Goal: Check status: Check status

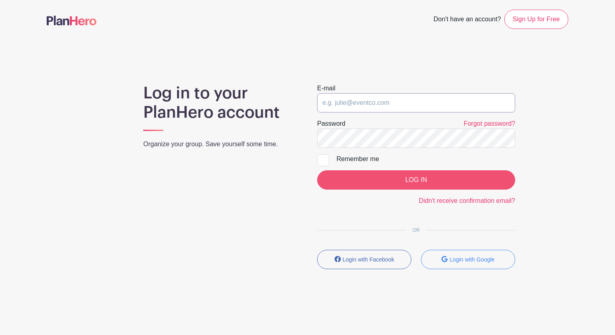
type input "[EMAIL_ADDRESS][DOMAIN_NAME]"
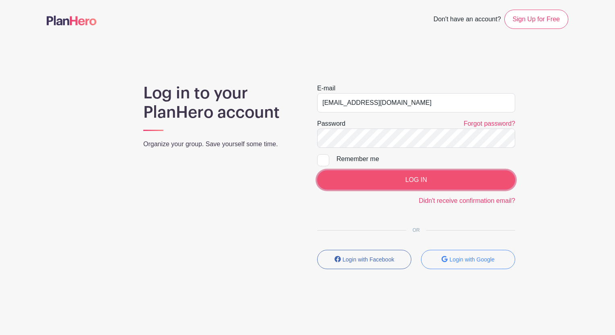
click at [376, 182] on input "LOG IN" at bounding box center [416, 180] width 198 height 19
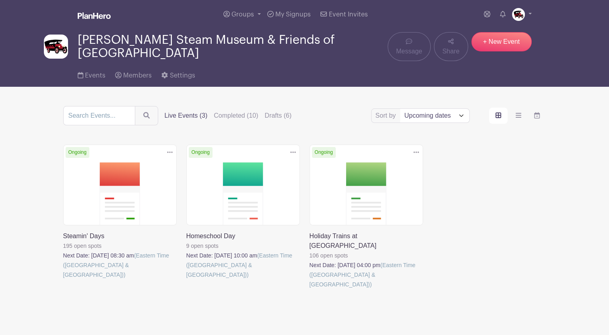
click at [63, 280] on link at bounding box center [63, 280] width 0 height 0
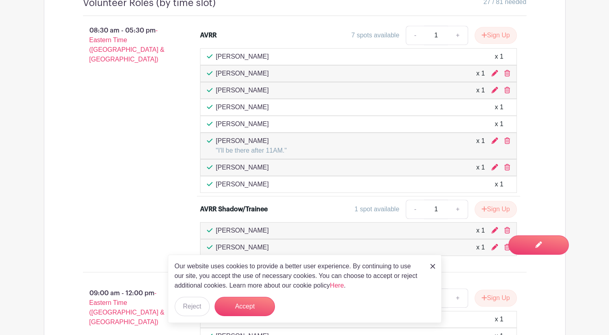
scroll to position [523, 0]
click at [234, 306] on button "Accept" at bounding box center [244, 306] width 60 height 19
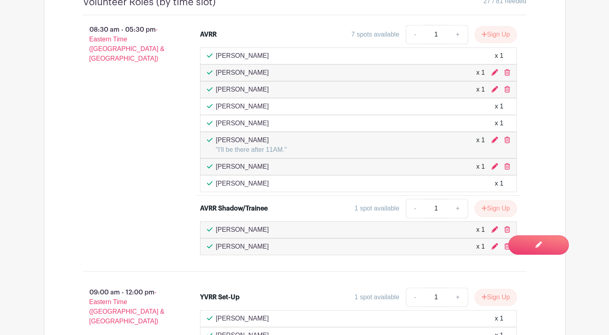
scroll to position [563, 0]
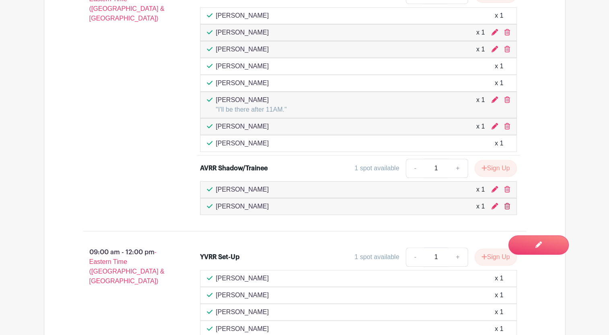
click at [507, 204] on icon at bounding box center [507, 206] width 6 height 6
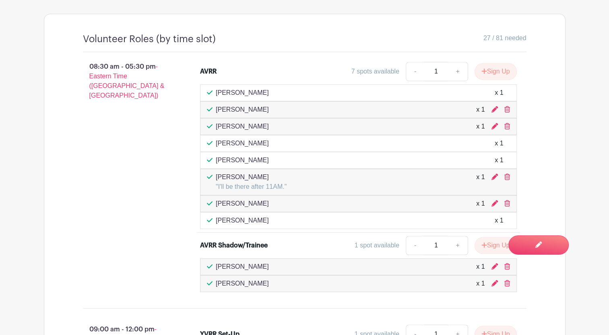
scroll to position [483, 0]
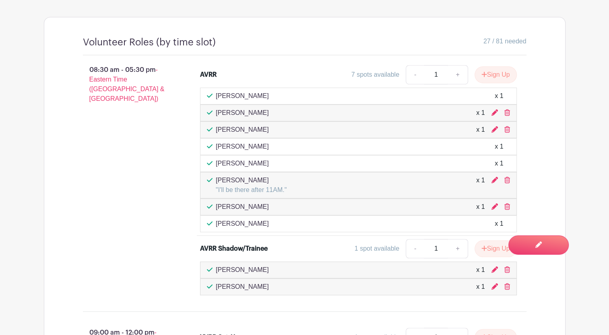
click at [137, 118] on div "08:30 am - 05:30 pm - Eastern Time ([GEOGRAPHIC_DATA] & [GEOGRAPHIC_DATA])" at bounding box center [128, 180] width 117 height 237
drag, startPoint x: 125, startPoint y: 79, endPoint x: 95, endPoint y: 70, distance: 31.6
click at [95, 70] on p "08:30 am - 05:30 pm - Eastern Time ([GEOGRAPHIC_DATA] & [GEOGRAPHIC_DATA])" at bounding box center [128, 84] width 117 height 45
drag, startPoint x: 95, startPoint y: 70, endPoint x: 142, endPoint y: 113, distance: 64.0
click at [142, 113] on div "08:30 am - 05:30 pm - Eastern Time ([GEOGRAPHIC_DATA] & [GEOGRAPHIC_DATA])" at bounding box center [128, 180] width 117 height 237
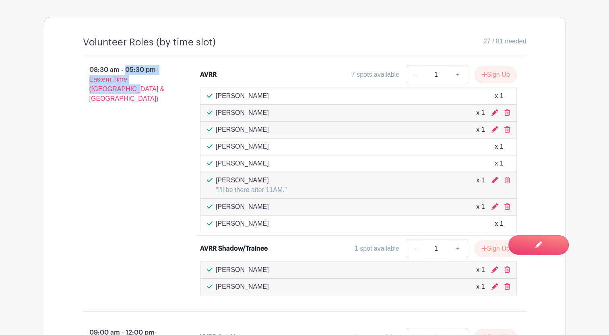
drag, startPoint x: 128, startPoint y: 98, endPoint x: 91, endPoint y: 69, distance: 46.6
click at [91, 69] on div "08:30 am - 05:30 pm - Eastern Time ([GEOGRAPHIC_DATA] & [GEOGRAPHIC_DATA])" at bounding box center [128, 180] width 117 height 237
drag, startPoint x: 91, startPoint y: 69, endPoint x: 138, endPoint y: 128, distance: 75.6
click at [138, 128] on div "08:30 am - 05:30 pm - Eastern Time ([GEOGRAPHIC_DATA] & [GEOGRAPHIC_DATA])" at bounding box center [128, 180] width 117 height 237
click at [137, 117] on div "08:30 am - 05:30 pm - Eastern Time ([GEOGRAPHIC_DATA] & [GEOGRAPHIC_DATA])" at bounding box center [128, 180] width 117 height 237
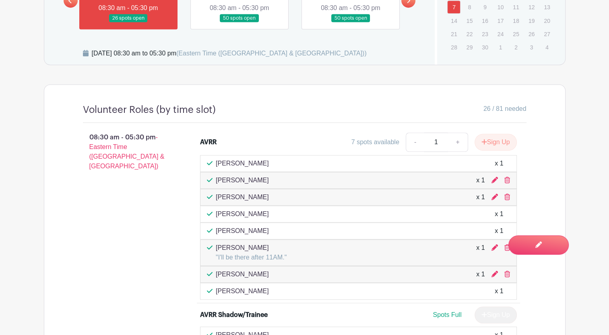
scroll to position [402, 0]
